Goal: Task Accomplishment & Management: Complete application form

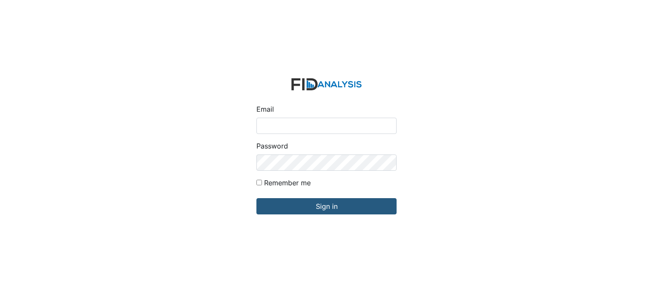
click at [267, 118] on input "Email" at bounding box center [326, 126] width 140 height 16
type input "[EMAIL_ADDRESS][DOMAIN_NAME]"
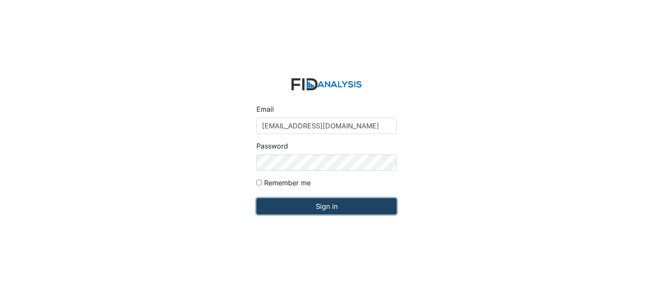
click at [288, 207] on input "Sign in" at bounding box center [326, 206] width 140 height 16
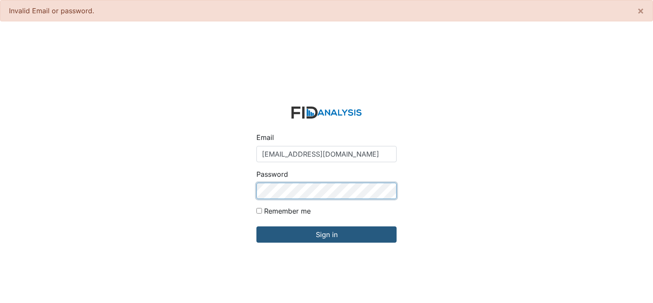
click at [256, 226] on input "Sign in" at bounding box center [326, 234] width 140 height 16
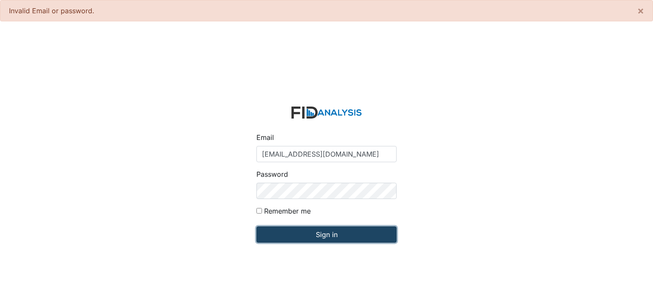
click at [342, 236] on input "Sign in" at bounding box center [326, 234] width 140 height 16
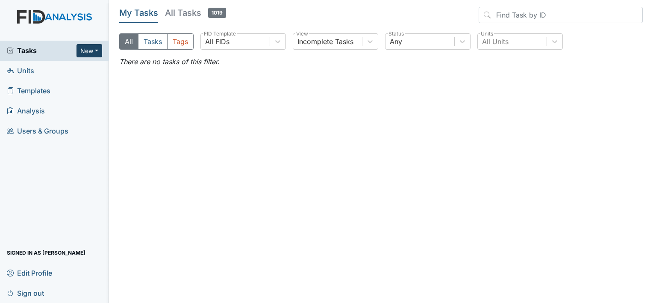
click at [95, 47] on button "New" at bounding box center [90, 50] width 26 height 13
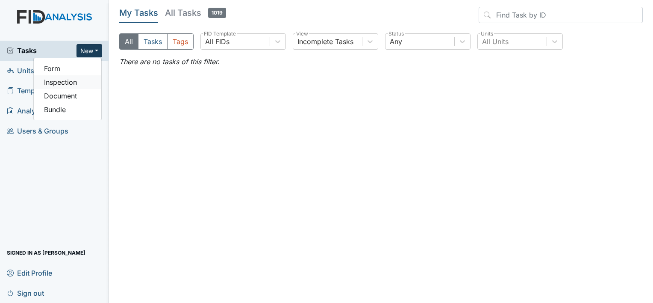
click at [77, 78] on link "Inspection" at bounding box center [68, 82] width 68 height 14
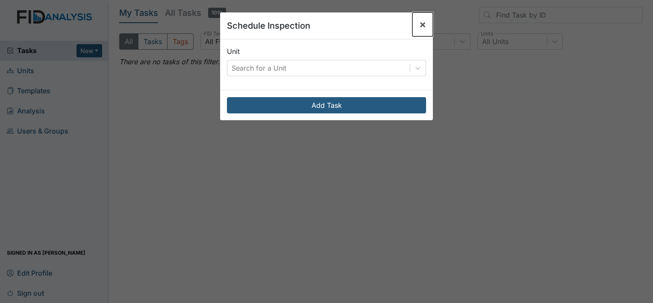
click at [419, 27] on span "×" at bounding box center [422, 24] width 7 height 12
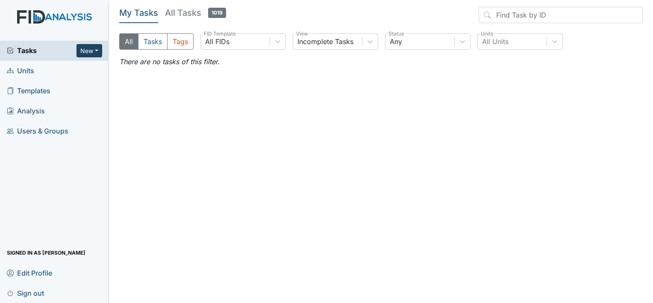
click at [91, 47] on button "New" at bounding box center [90, 50] width 26 height 13
click at [80, 68] on link "Form" at bounding box center [68, 69] width 68 height 14
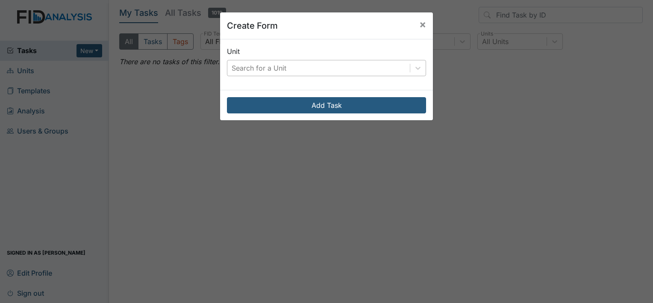
click at [248, 69] on div "Search for a Unit" at bounding box center [259, 68] width 55 height 10
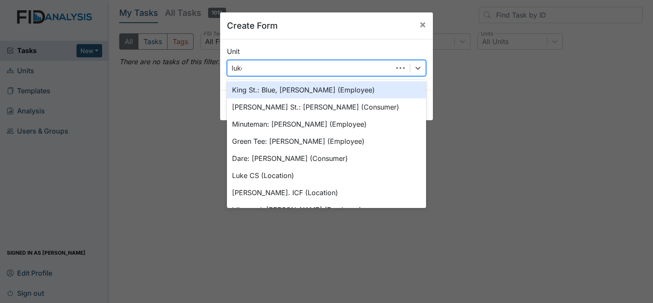
type input "luke"
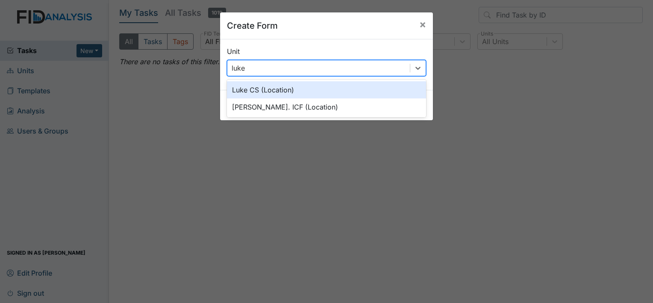
click at [258, 83] on div "Luke CS (Location)" at bounding box center [326, 89] width 199 height 17
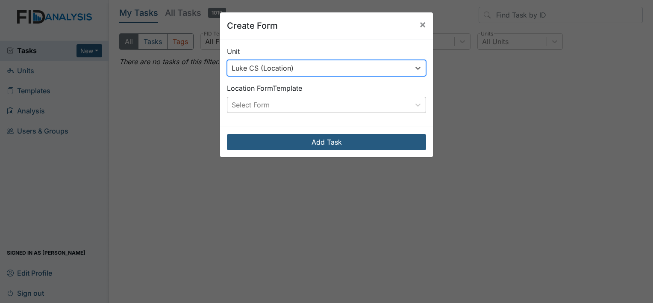
click at [241, 99] on div "Select Form" at bounding box center [318, 104] width 183 height 15
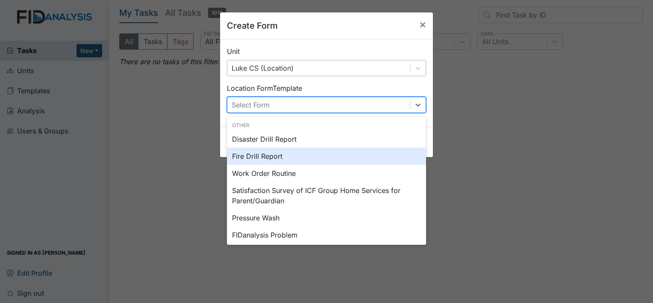
click at [255, 153] on div "Fire Drill Report" at bounding box center [326, 155] width 199 height 17
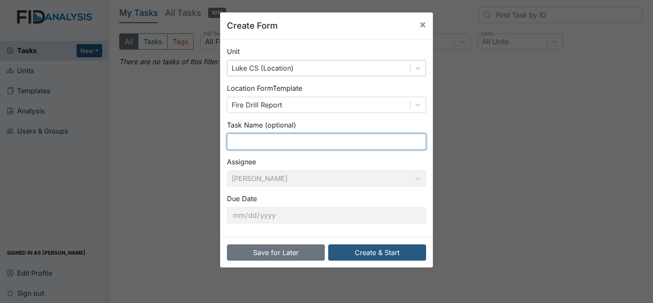
click at [245, 143] on input "text" at bounding box center [326, 141] width 199 height 16
type input "1 st fire drill"
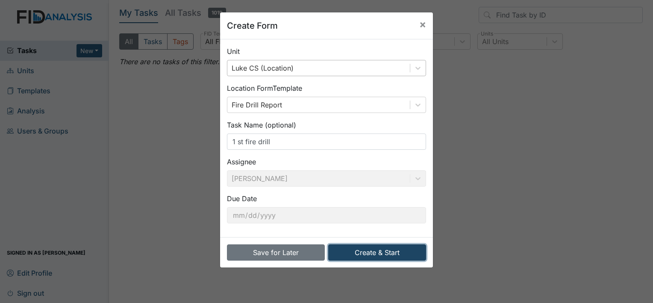
click at [364, 254] on button "Create & Start" at bounding box center [377, 252] width 98 height 16
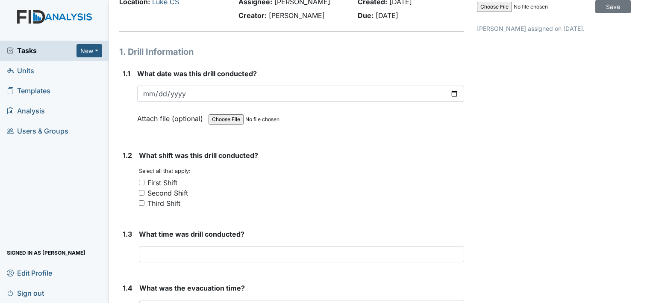
scroll to position [85, 0]
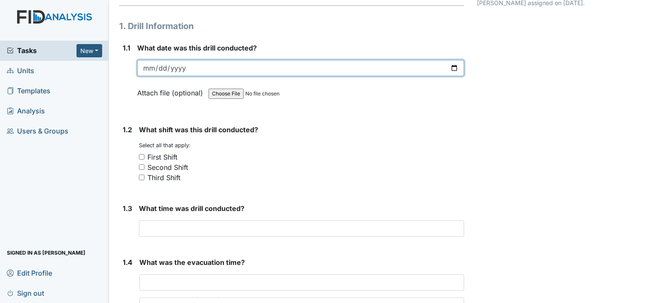
click at [153, 65] on input "date" at bounding box center [300, 68] width 327 height 16
click at [148, 65] on input "date" at bounding box center [300, 68] width 327 height 16
click at [155, 66] on input "date" at bounding box center [300, 68] width 327 height 16
type input "2025-08-12"
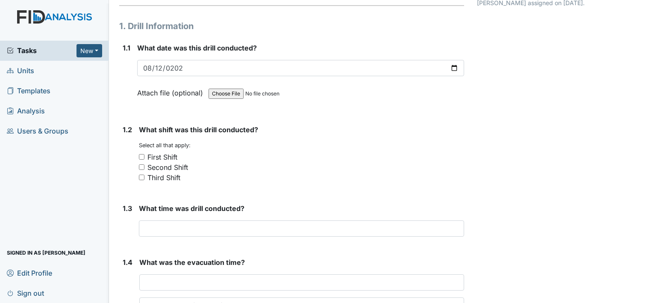
click at [142, 155] on input "First Shift" at bounding box center [142, 157] width 6 height 6
checkbox input "true"
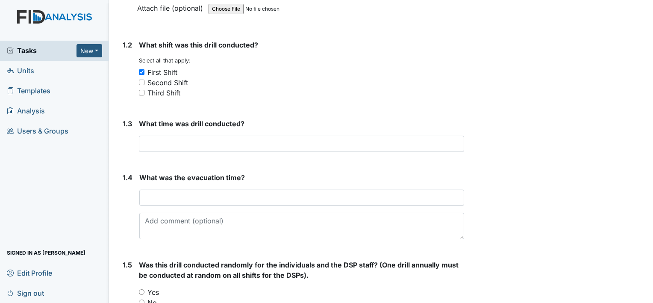
scroll to position [171, 0]
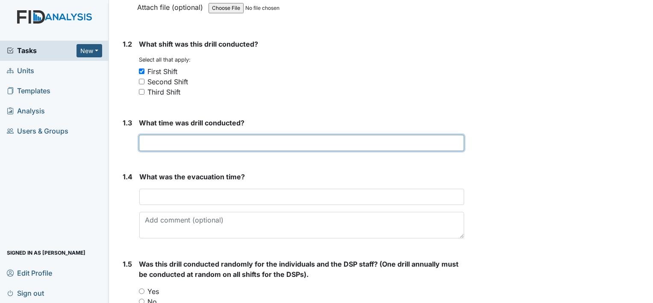
click at [152, 144] on input "text" at bounding box center [301, 143] width 325 height 16
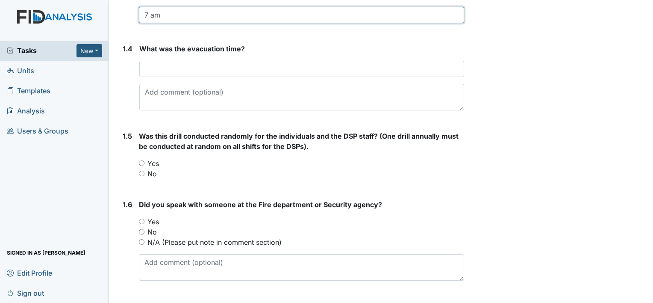
scroll to position [299, 0]
type input "7 am"
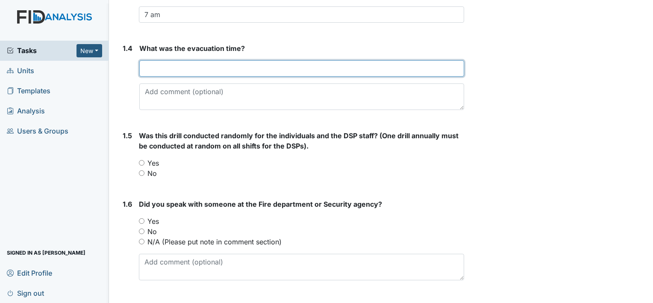
click at [176, 70] on input "text" at bounding box center [301, 68] width 325 height 16
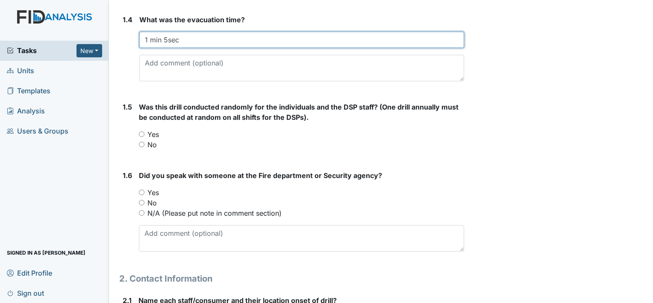
scroll to position [385, 0]
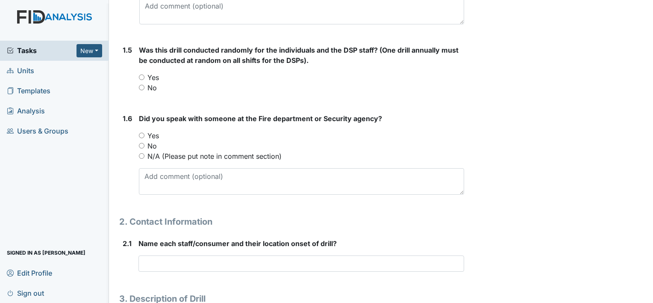
type input "1 min 5sec"
click at [140, 85] on input "No" at bounding box center [142, 88] width 6 height 6
radio input "true"
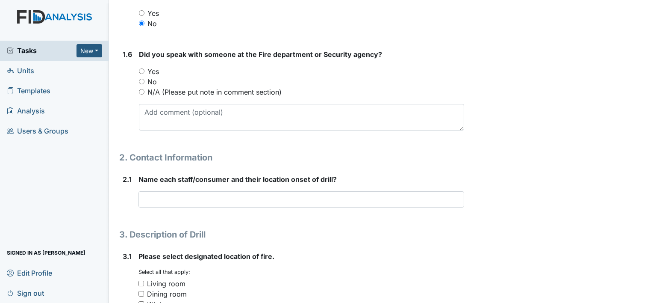
scroll to position [427, 0]
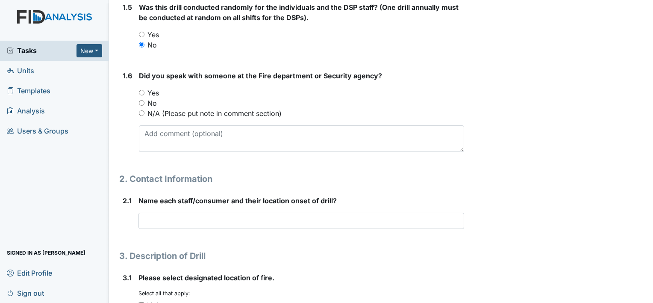
click at [141, 91] on input "Yes" at bounding box center [142, 93] width 6 height 6
radio input "true"
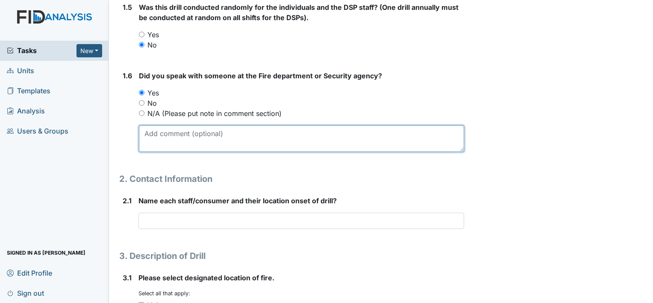
click at [157, 142] on textarea at bounding box center [301, 138] width 325 height 27
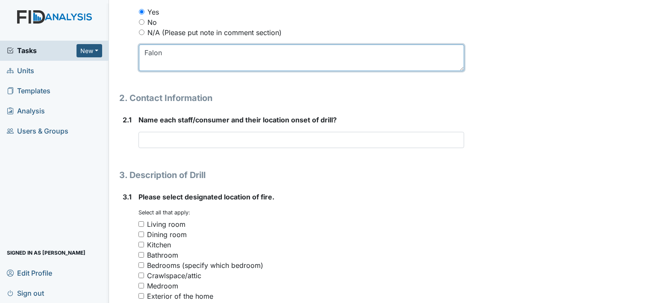
scroll to position [513, 0]
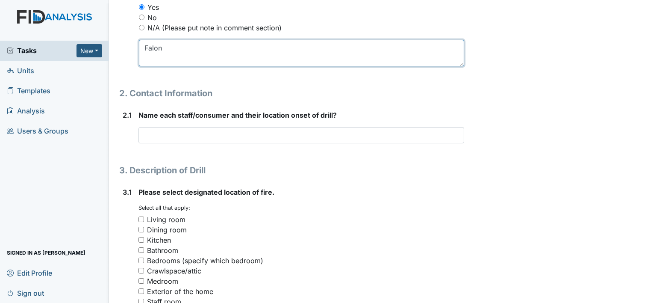
type textarea "Falon"
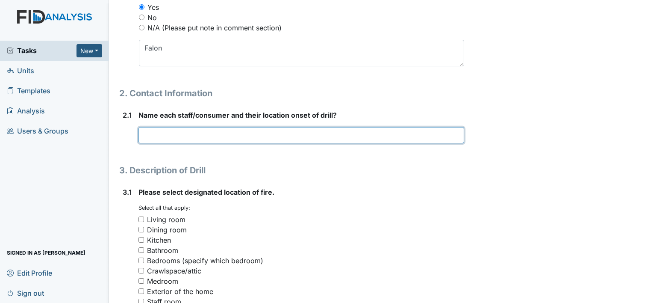
click at [165, 132] on input "text" at bounding box center [302, 135] width 326 height 16
click at [237, 135] on input "Shaquela Glasper office MG and LT bedroom" at bounding box center [302, 135] width 326 height 16
click at [342, 139] on input "Shaquela Glasper office MG,WF and LT bedroom" at bounding box center [302, 135] width 326 height 16
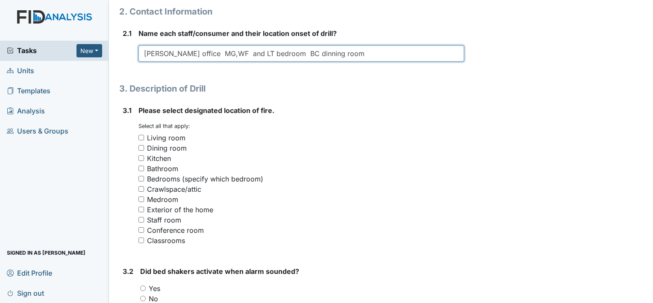
scroll to position [598, 0]
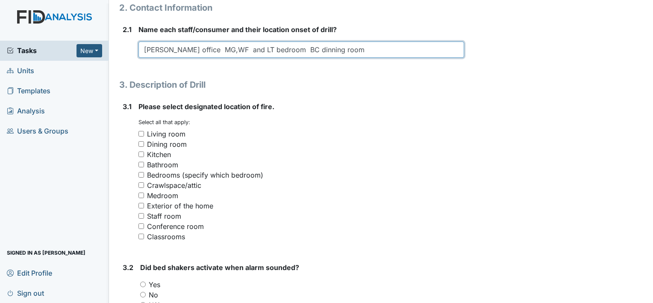
type input "Shaquela Glasper office MG,WF and LT bedroom BC dinning room"
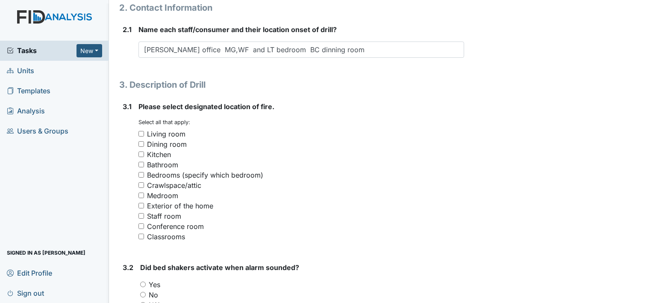
click at [143, 154] on input "Kitchen" at bounding box center [142, 154] width 6 height 6
checkbox input "true"
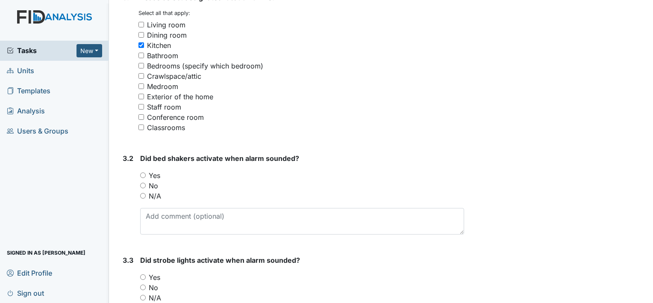
scroll to position [727, 0]
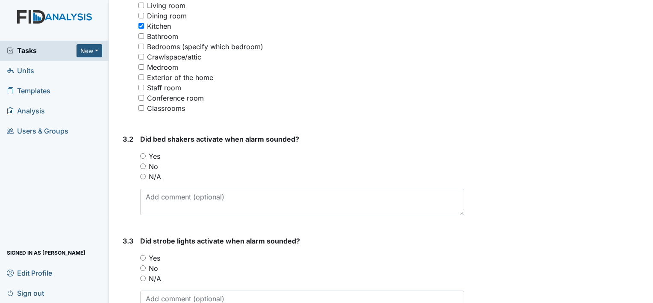
click at [142, 174] on input "N/A" at bounding box center [143, 177] width 6 height 6
radio input "true"
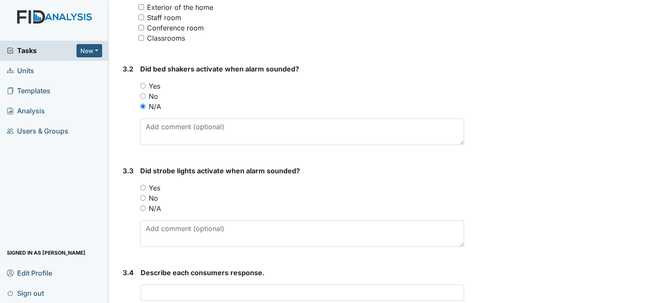
scroll to position [812, 0]
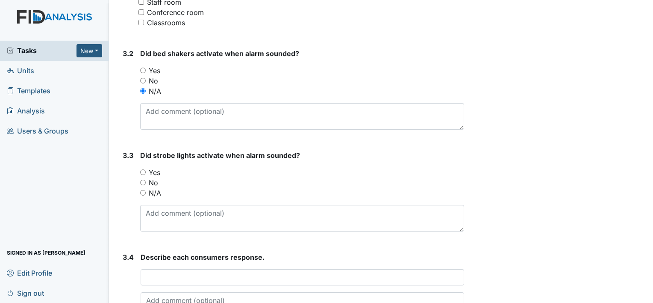
click at [142, 192] on input "N/A" at bounding box center [143, 193] width 6 height 6
radio input "true"
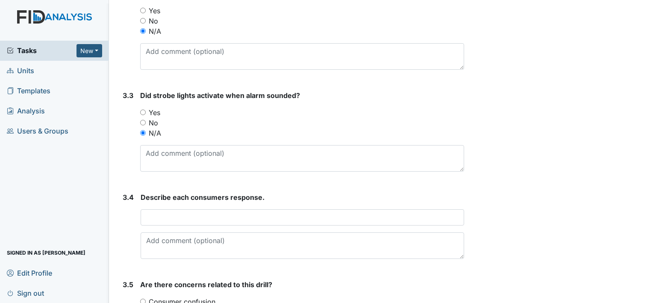
scroll to position [898, 0]
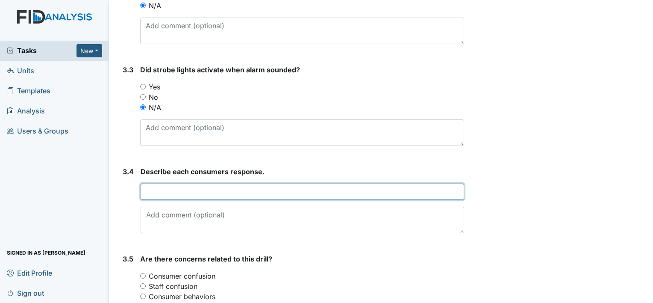
click at [147, 189] on input "text" at bounding box center [303, 191] width 324 height 16
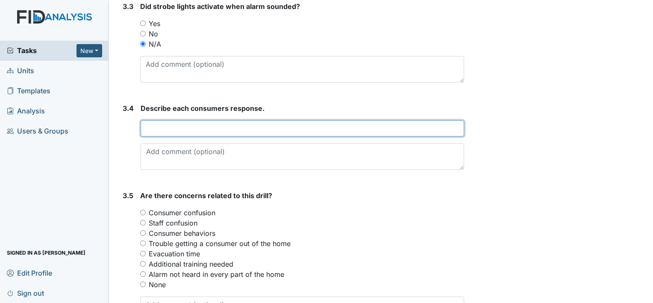
scroll to position [981, 0]
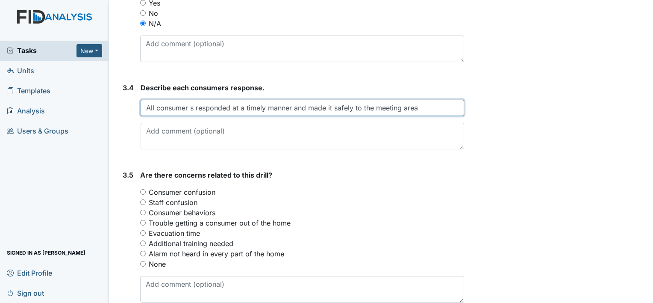
click at [192, 106] on input "All consumer s responded at a timely manner and made it safely to the meeting a…" at bounding box center [303, 108] width 324 height 16
click at [195, 105] on input "All consumer s responded at a timely manner and made it safely to the meeting a…" at bounding box center [303, 108] width 324 height 16
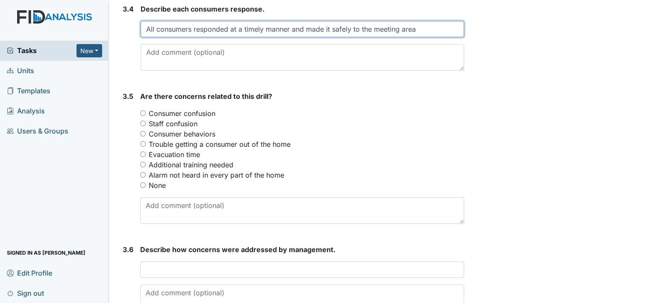
scroll to position [1067, 0]
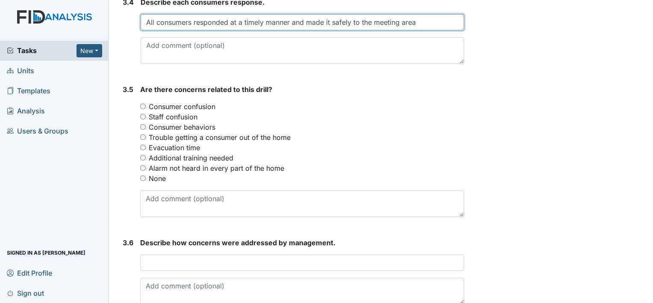
type input "All consumers responded at a timely manner and made it safely to the meeting ar…"
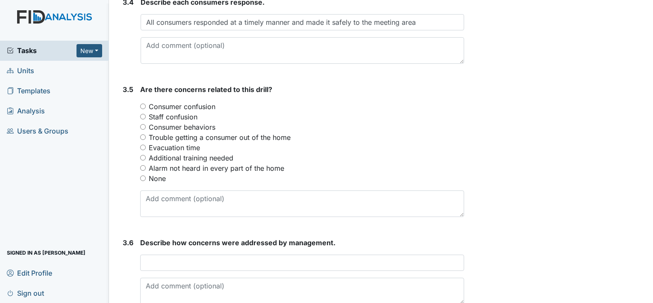
click at [145, 176] on input "None" at bounding box center [143, 178] width 6 height 6
radio input "true"
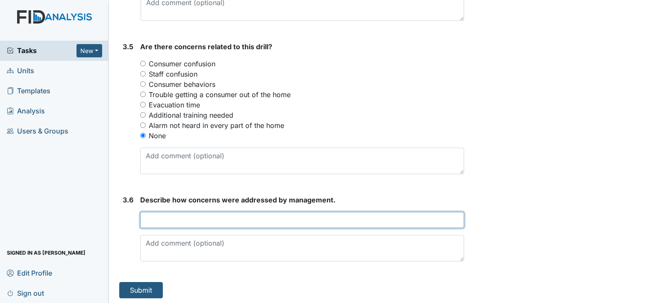
click at [153, 217] on input "text" at bounding box center [302, 220] width 324 height 16
type input "no concerns"
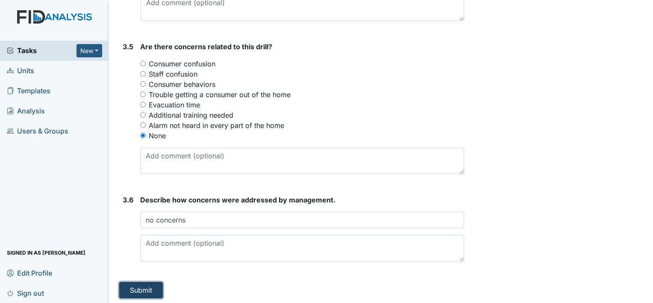
click at [137, 288] on button "Submit" at bounding box center [141, 290] width 44 height 16
